Goal: Task Accomplishment & Management: Use online tool/utility

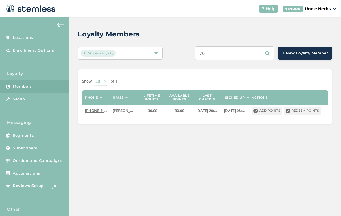
type input "7"
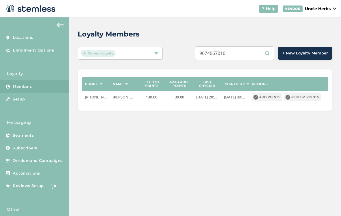
click at [250, 57] on input "9074067010" at bounding box center [234, 53] width 79 height 14
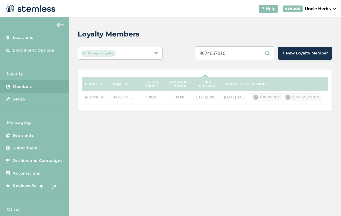
scroll to position [9, 0]
click at [252, 46] on input "9074067010" at bounding box center [234, 53] width 79 height 14
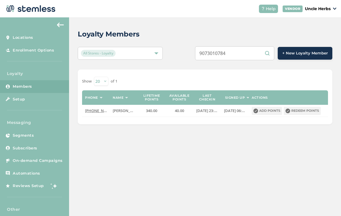
click at [250, 49] on input "9073010784" at bounding box center [234, 53] width 79 height 14
type input "9"
type input "9073010784"
click at [305, 107] on button "Redeem points" at bounding box center [302, 111] width 37 height 8
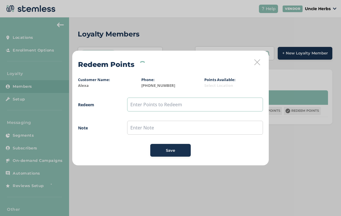
click at [183, 105] on input "text" at bounding box center [195, 104] width 136 height 14
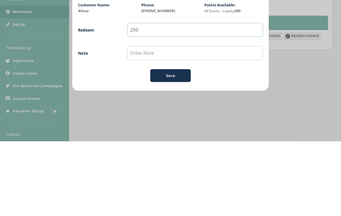
type input "250"
click at [165, 147] on div "Save" at bounding box center [170, 150] width 31 height 6
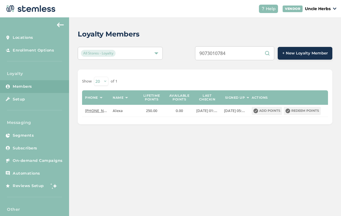
click at [253, 48] on input "9073010784" at bounding box center [234, 53] width 79 height 14
type input "9"
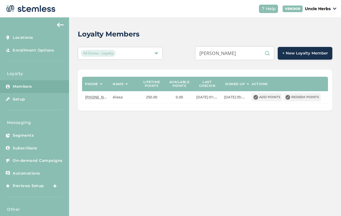
click at [265, 46] on input "[PERSON_NAME]" at bounding box center [234, 53] width 79 height 14
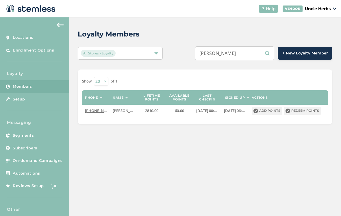
click at [247, 46] on input "[PERSON_NAME]" at bounding box center [234, 53] width 79 height 14
type input "R"
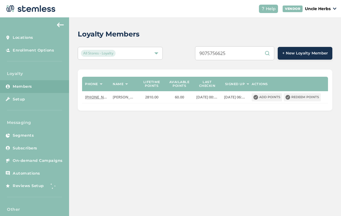
click at [253, 46] on input "9075756625" at bounding box center [234, 53] width 79 height 14
click at [262, 46] on input "9075756625" at bounding box center [234, 53] width 79 height 14
click at [273, 46] on input "9075756625" at bounding box center [234, 53] width 79 height 14
click at [264, 46] on input "9075756625" at bounding box center [234, 53] width 79 height 14
click at [255, 47] on input "9075756625" at bounding box center [234, 53] width 79 height 14
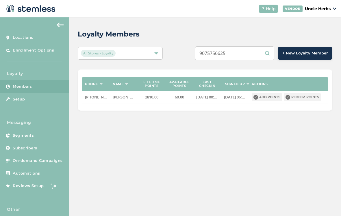
click at [252, 46] on input "9075756625" at bounding box center [234, 53] width 79 height 14
click at [247, 46] on input "9075756625" at bounding box center [234, 53] width 79 height 14
type input "9075756625"
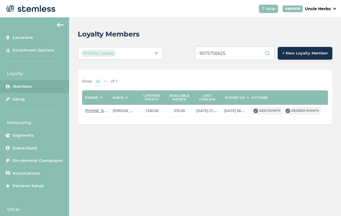
click at [304, 107] on button "Redeem points" at bounding box center [302, 111] width 37 height 8
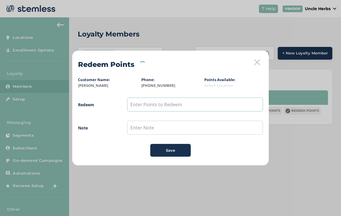
click at [168, 102] on input "text" at bounding box center [195, 104] width 136 height 14
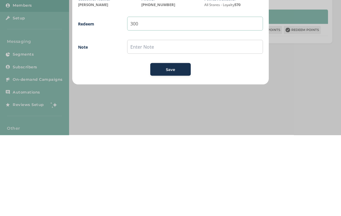
type input "300"
click at [167, 144] on button "Save" at bounding box center [170, 150] width 40 height 13
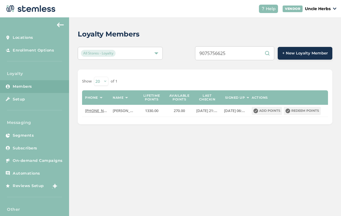
click at [252, 46] on input "9075756625" at bounding box center [234, 53] width 79 height 14
type input "9077178829"
click at [313, 107] on button "Redeem points" at bounding box center [302, 111] width 37 height 8
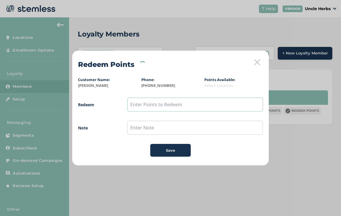
click at [184, 103] on input "text" at bounding box center [195, 104] width 136 height 14
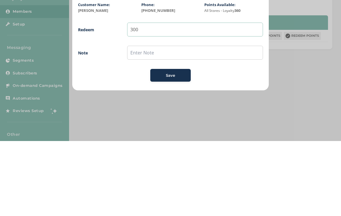
type input "300"
click at [175, 147] on span "Save" at bounding box center [170, 150] width 9 height 6
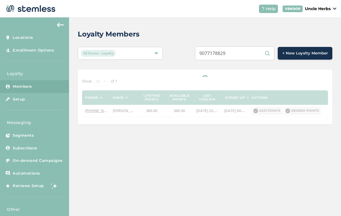
click at [265, 46] on input "9077178829" at bounding box center [234, 53] width 79 height 14
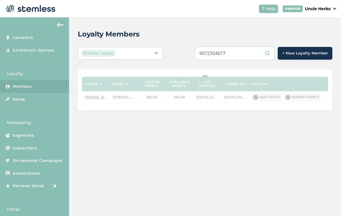
type input "9072304677"
click at [246, 179] on div "Loyalty Members All Stores - Loyalty 9072304677 + New Loyalty Member Phone Name…" at bounding box center [205, 116] width 272 height 198
click at [244, 57] on input "text" at bounding box center [234, 53] width 79 height 14
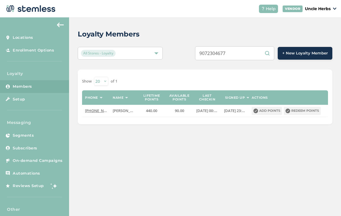
type input "9072304677"
click at [308, 110] on button "Redeem points" at bounding box center [302, 111] width 37 height 8
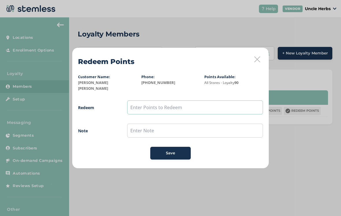
click at [188, 100] on input "text" at bounding box center [195, 107] width 136 height 14
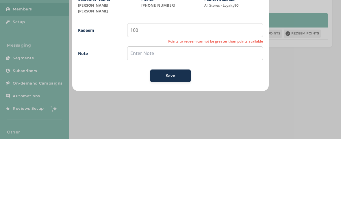
click at [178, 150] on div "Save" at bounding box center [170, 153] width 31 height 6
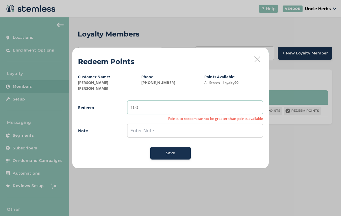
click at [242, 101] on input "100" at bounding box center [195, 107] width 136 height 14
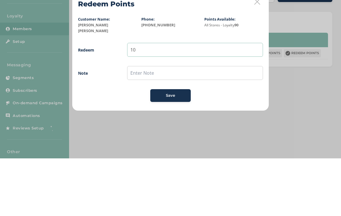
type input "1"
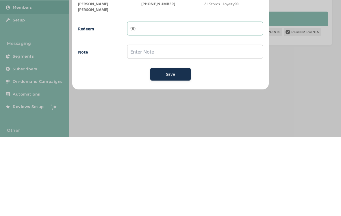
type input "90"
click at [176, 150] on div "Save" at bounding box center [170, 153] width 31 height 6
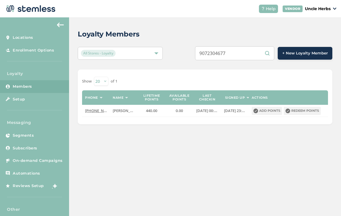
scroll to position [9, 0]
